Goal: Information Seeking & Learning: Learn about a topic

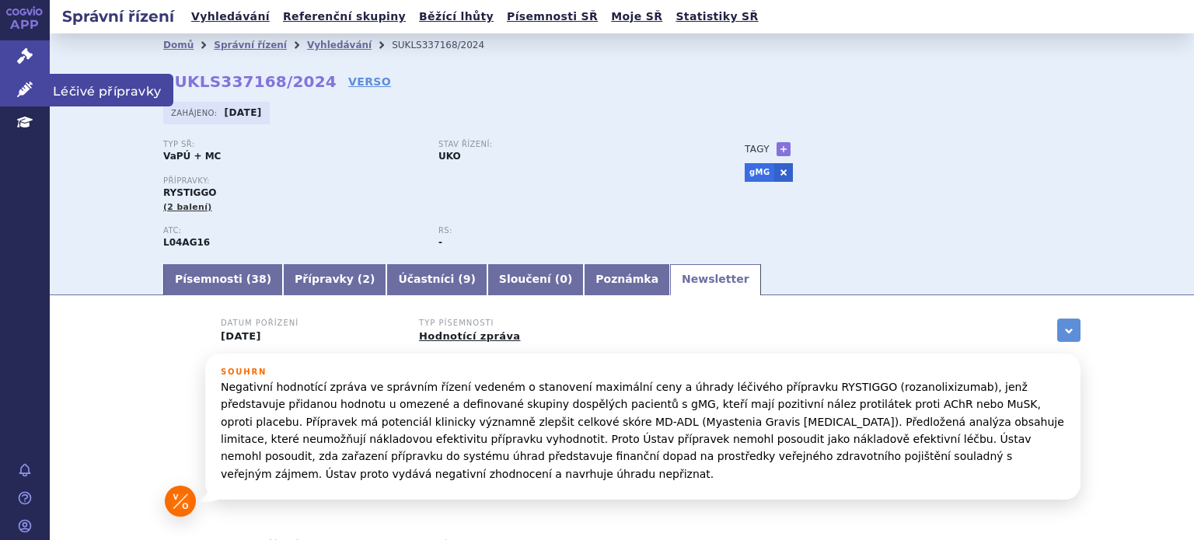
scroll to position [466, 0]
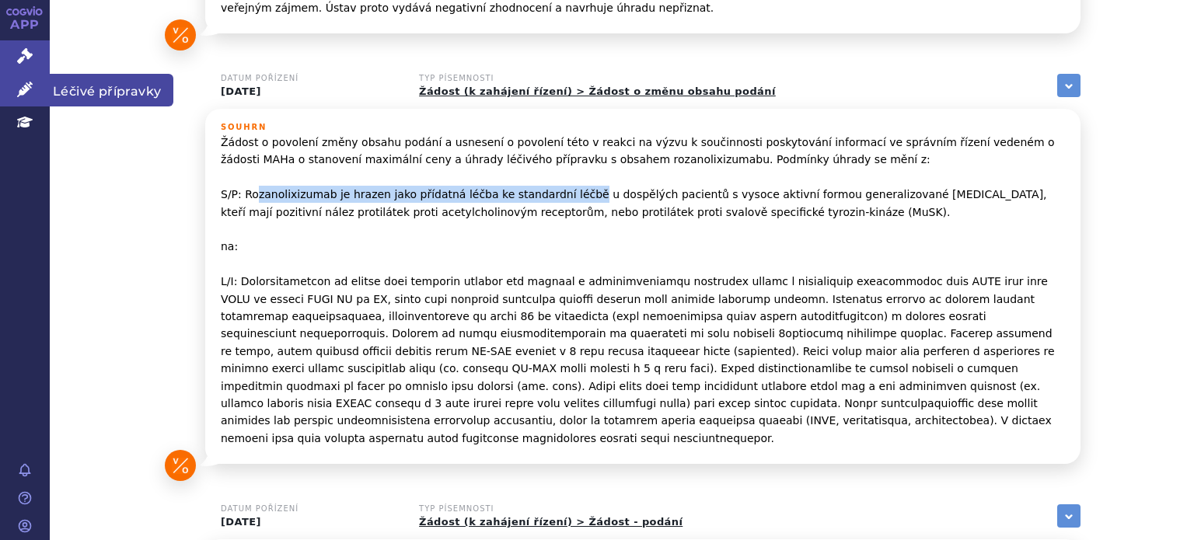
click at [26, 80] on link "Léčivé přípravky" at bounding box center [25, 90] width 50 height 33
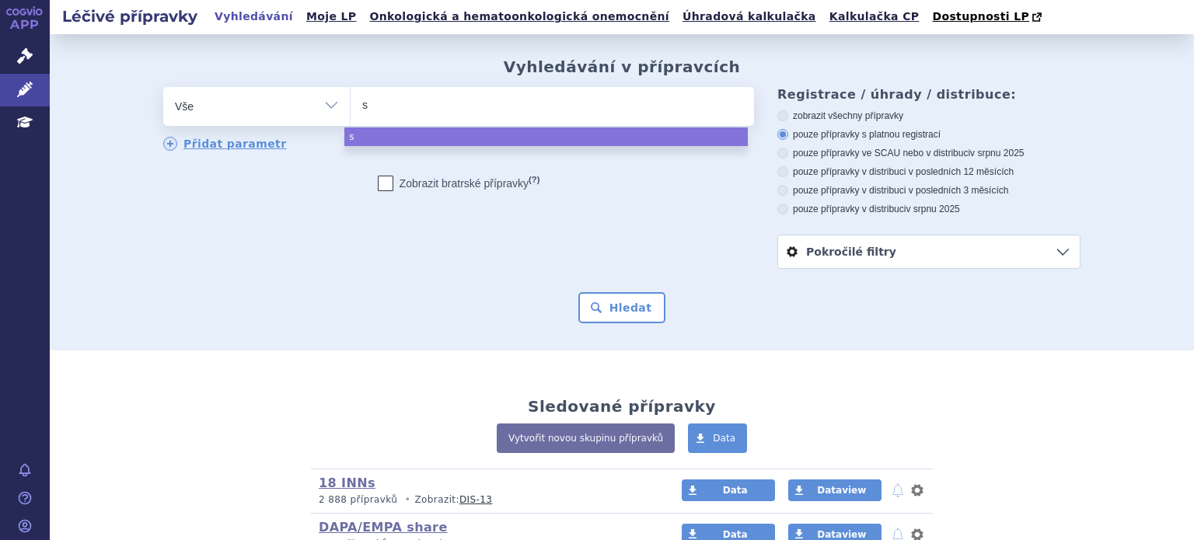
type input "st"
type input "str"
type input "stre"
type input "stren"
type input "strens"
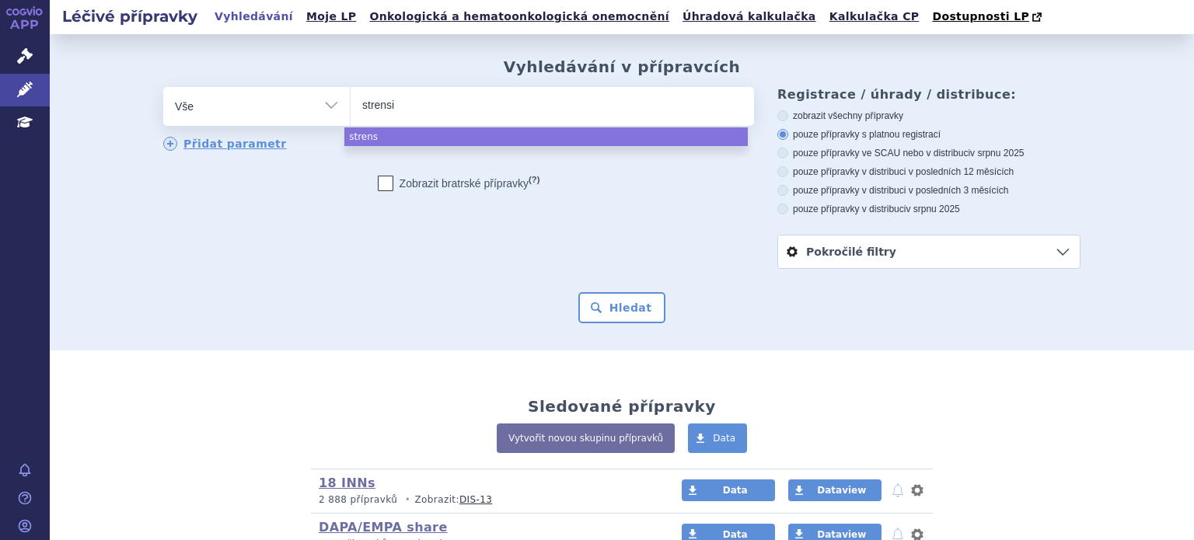
type input "strensiq"
select select "strensiq"
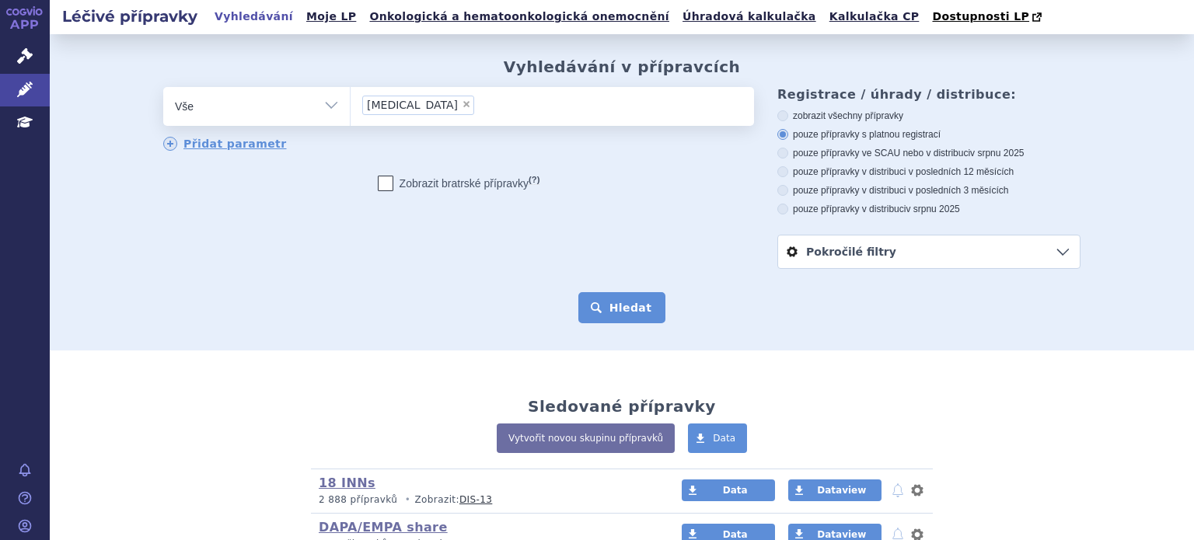
click at [626, 298] on button "Hledat" at bounding box center [622, 307] width 88 height 31
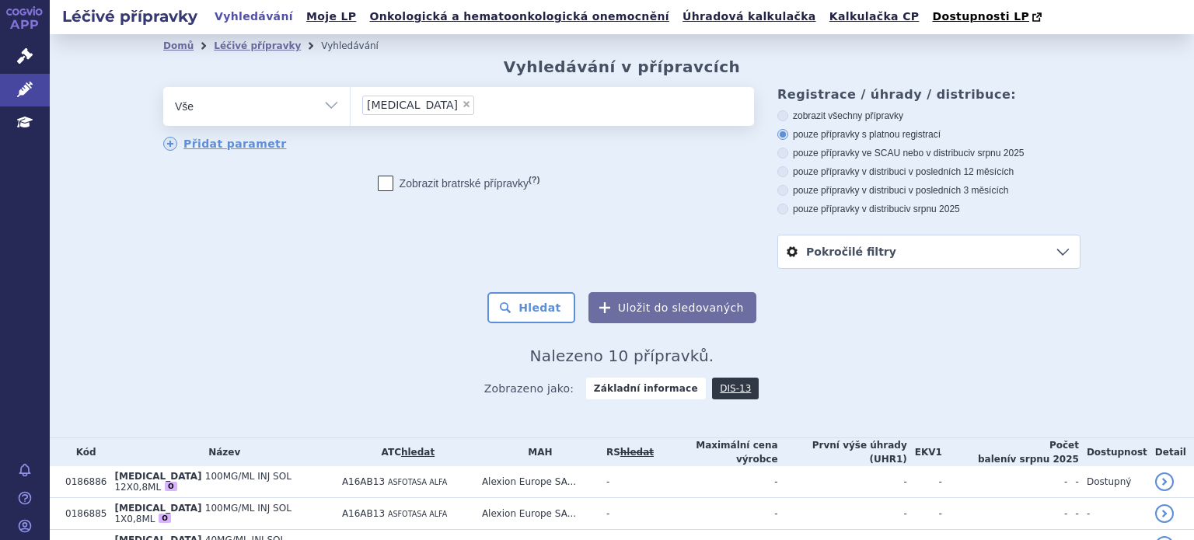
scroll to position [271, 0]
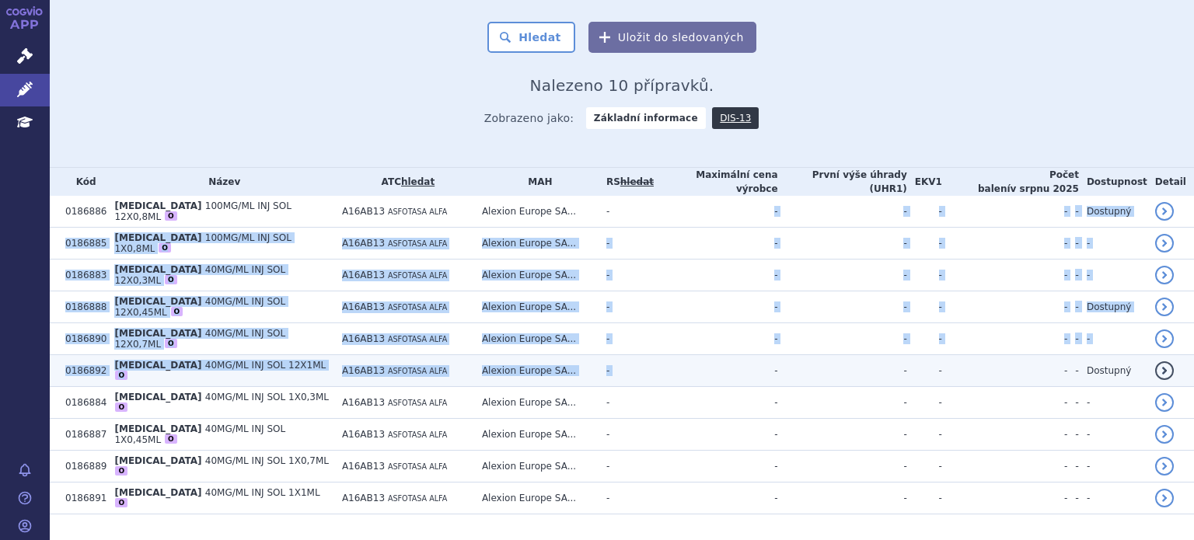
drag, startPoint x: 678, startPoint y: 201, endPoint x: 681, endPoint y: 335, distance: 134.5
click at [681, 335] on tbody "0186886 STRENSIQ 100MG/ML INJ SOL 12X0,8ML O A16AB13 ASFOTASA ALFA Alexion Euro…" at bounding box center [622, 355] width 1144 height 319
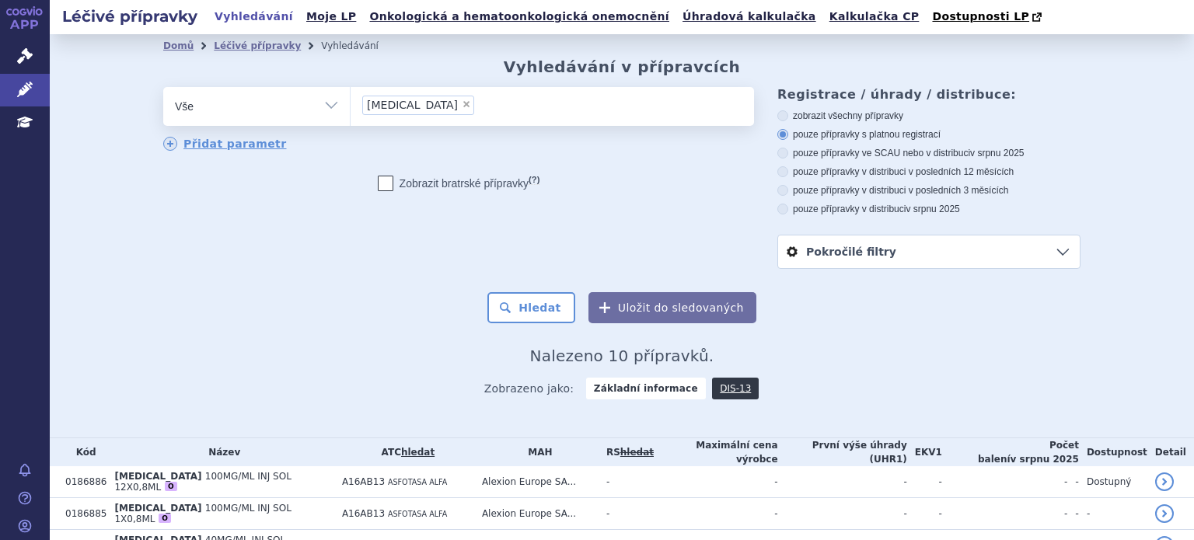
drag, startPoint x: 320, startPoint y: 334, endPoint x: 330, endPoint y: 334, distance: 10.1
click at [320, 335] on div "Domů Léčivé přípravky Vyhledávání Vyhledávání v přípravcích odstranit Vše Přípr…" at bounding box center [621, 234] width 979 height 353
click at [712, 397] on link "DIS-13" at bounding box center [735, 389] width 47 height 22
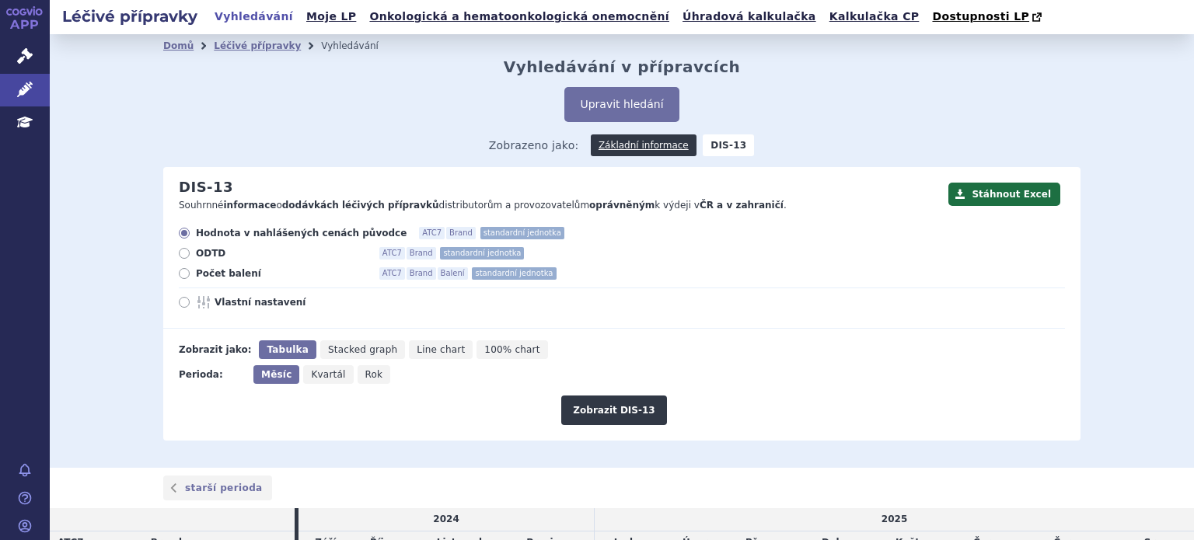
click at [183, 278] on label "Počet balení ATC7 Brand Balení standardní jednotka" at bounding box center [622, 273] width 886 height 12
click at [183, 278] on input "Počet balení ATC7 Brand Balení standardní jednotka" at bounding box center [185, 276] width 10 height 10
radio input "true"
click at [608, 410] on button "Zobrazit DIS-13" at bounding box center [613, 411] width 105 height 30
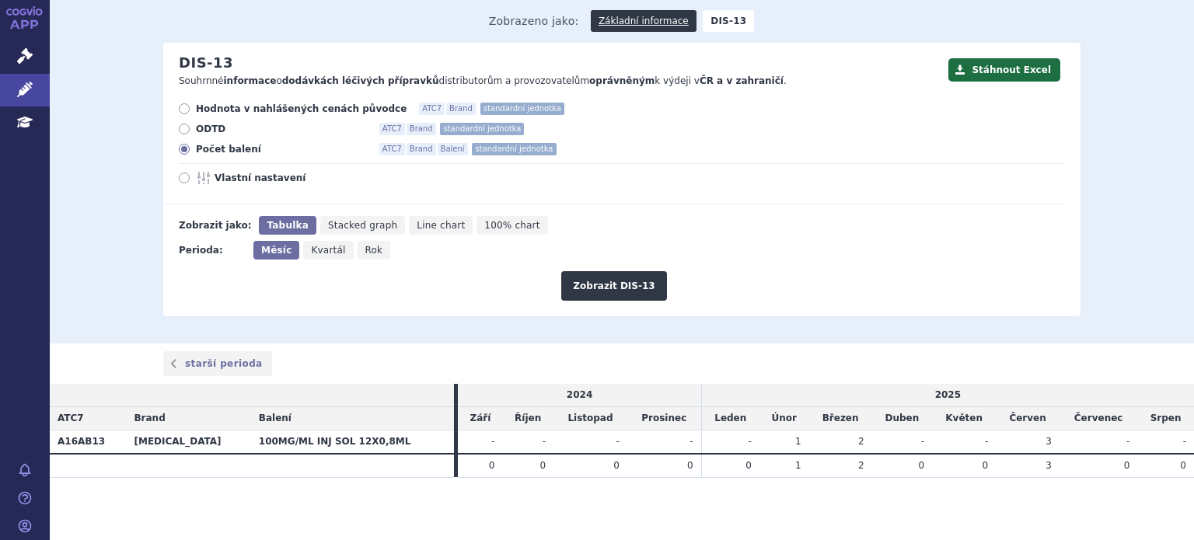
click at [365, 256] on span "Rok" at bounding box center [374, 250] width 18 height 11
click at [363, 251] on input "Rok" at bounding box center [363, 246] width 10 height 10
radio input "true"
click at [389, 313] on div "Stáhnout Excel DIS-13 Souhrnné informace o dodávkách léčivých přípravků distrib…" at bounding box center [621, 180] width 917 height 274
drag, startPoint x: 550, startPoint y: 257, endPoint x: 435, endPoint y: 271, distance: 115.9
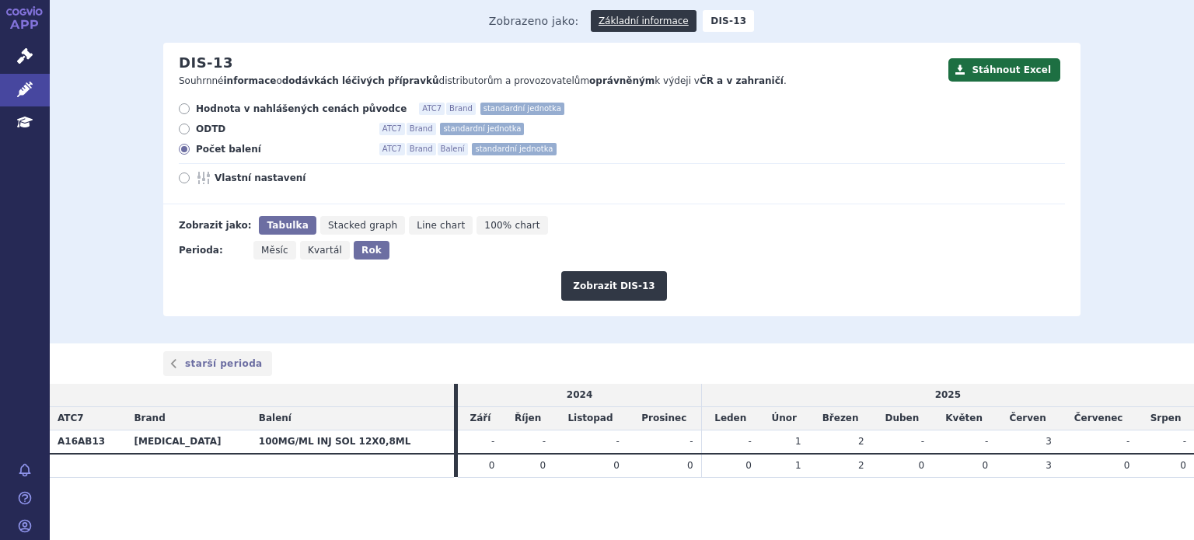
click at [468, 265] on div "Zobrazit DIS-13" at bounding box center [614, 280] width 902 height 41
click at [816, 255] on div "Perioda: Měsíc Kvartál Rok" at bounding box center [614, 250] width 902 height 19
click at [452, 340] on div "Domů Léčivé přípravky Vyhledávání Vyhledávání v přípravcích Upravit hledání ods…" at bounding box center [622, 127] width 1144 height 434
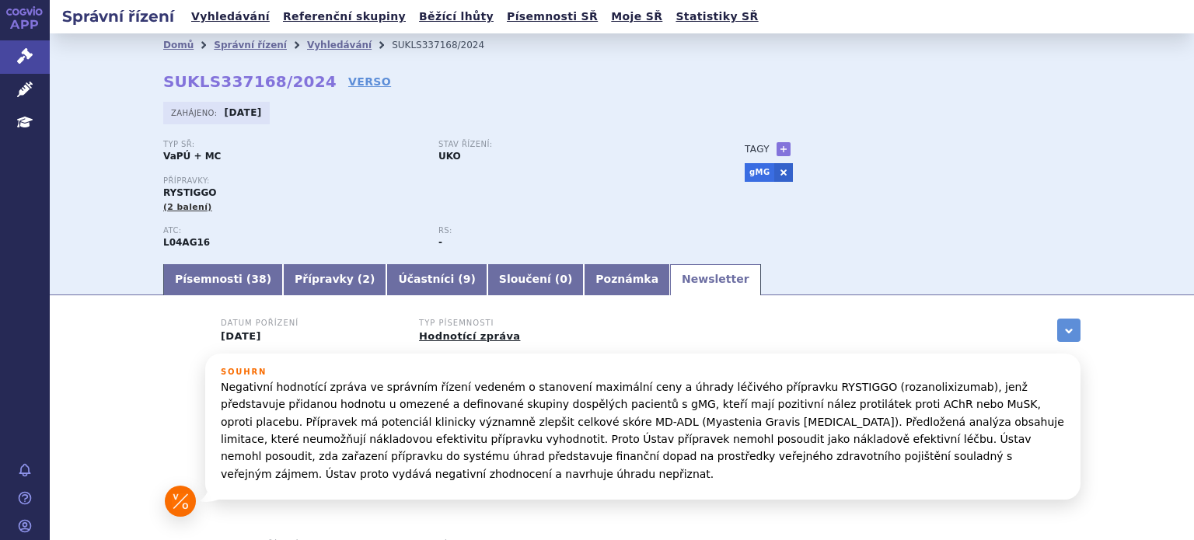
click at [310, 142] on p "Typ SŘ:" at bounding box center [293, 144] width 260 height 9
